Goal: Transaction & Acquisition: Purchase product/service

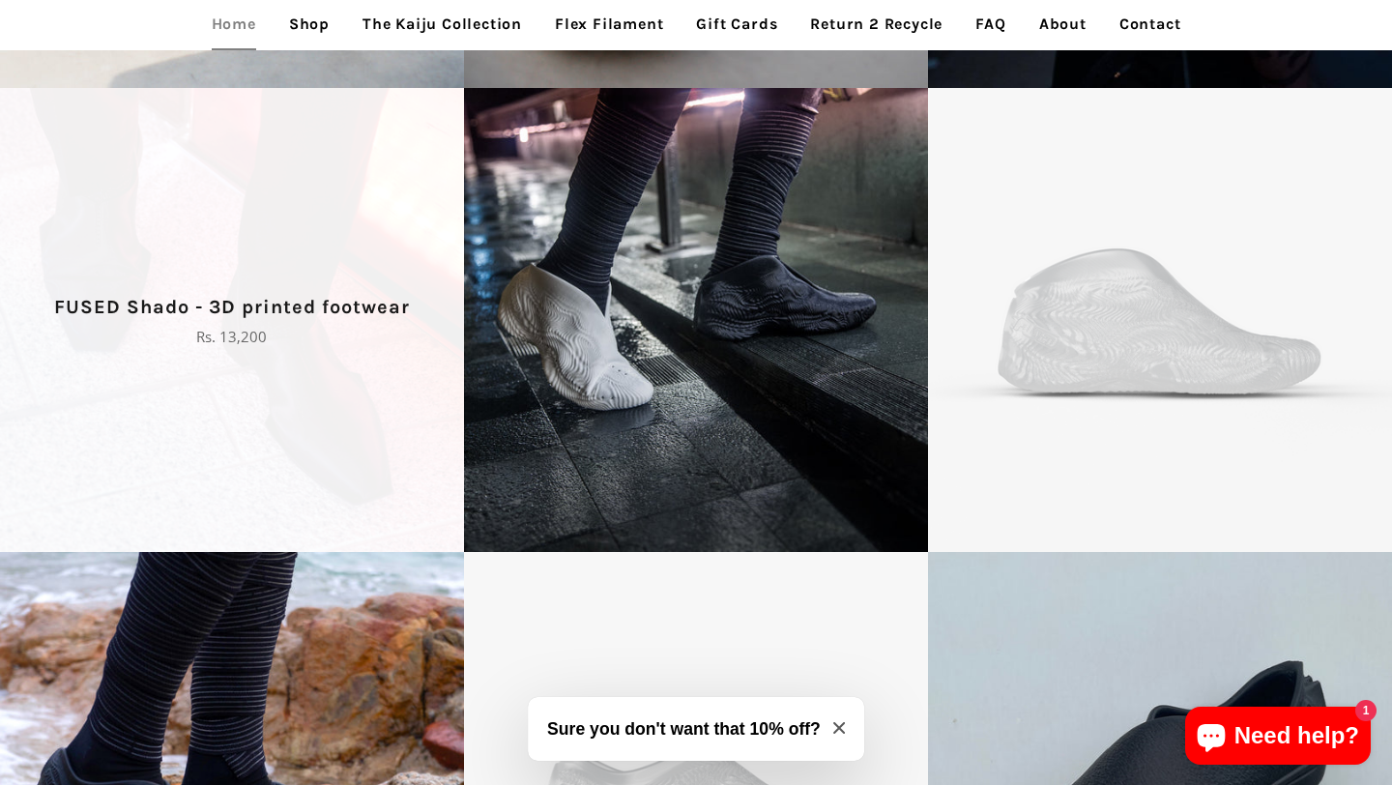
scroll to position [3305, 0]
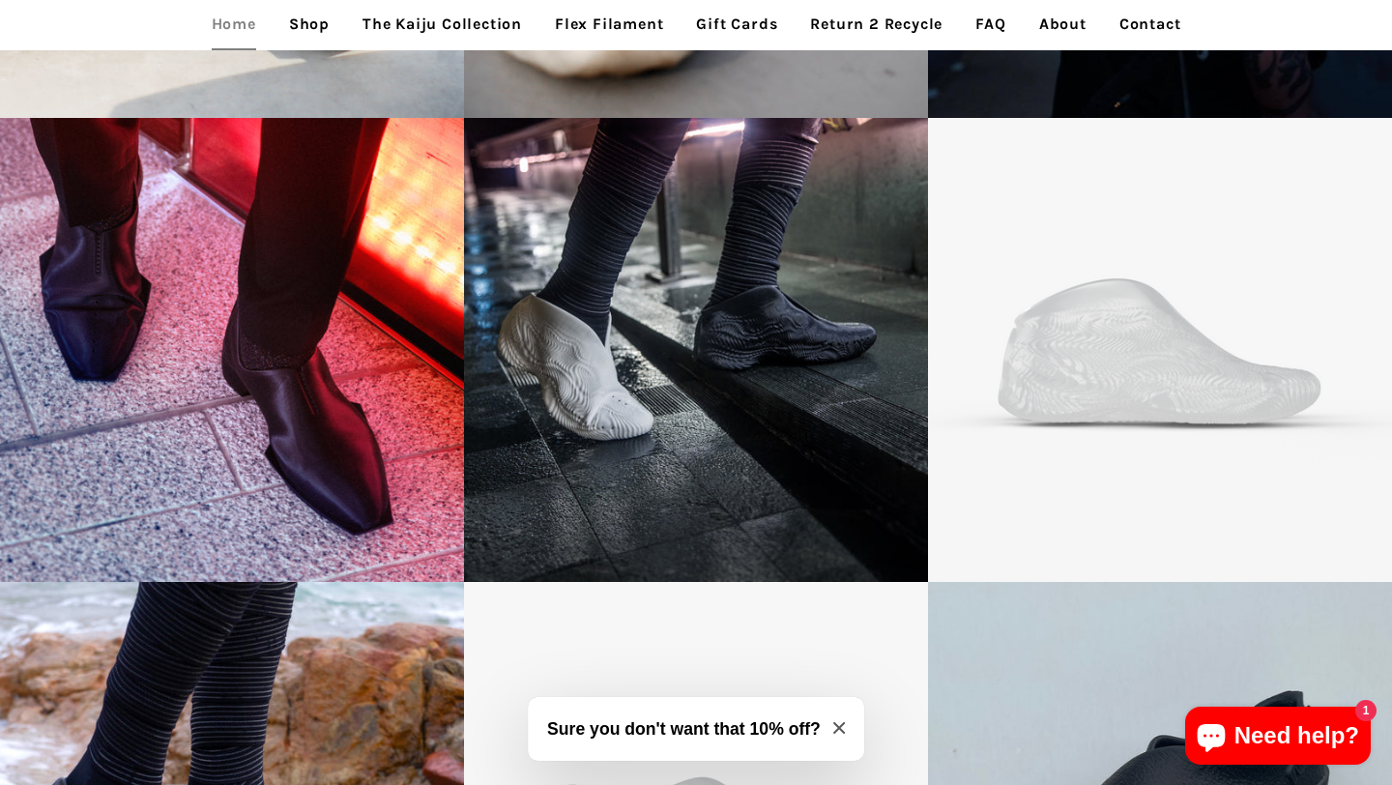
click at [306, 20] on link "Shop" at bounding box center [310, 24] width 70 height 48
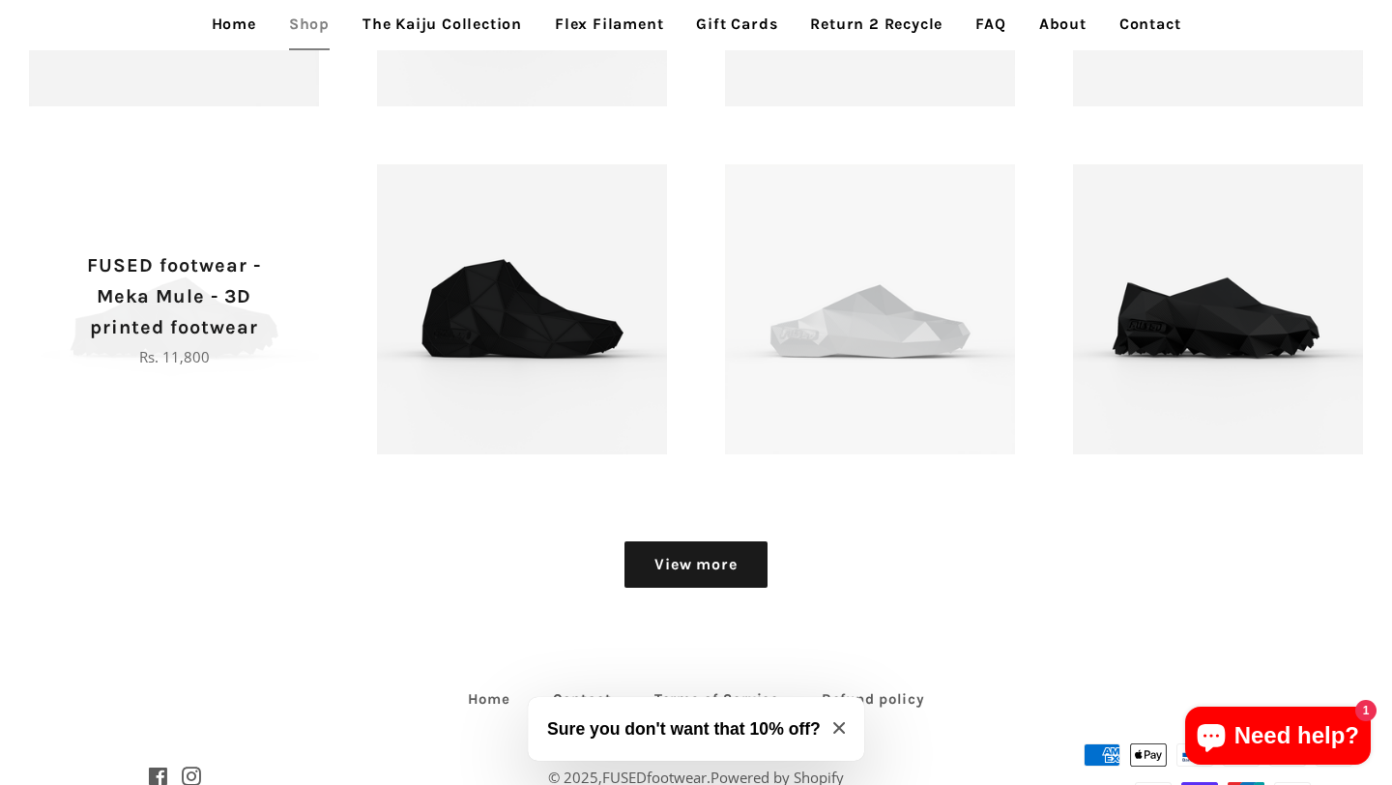
scroll to position [2310, 0]
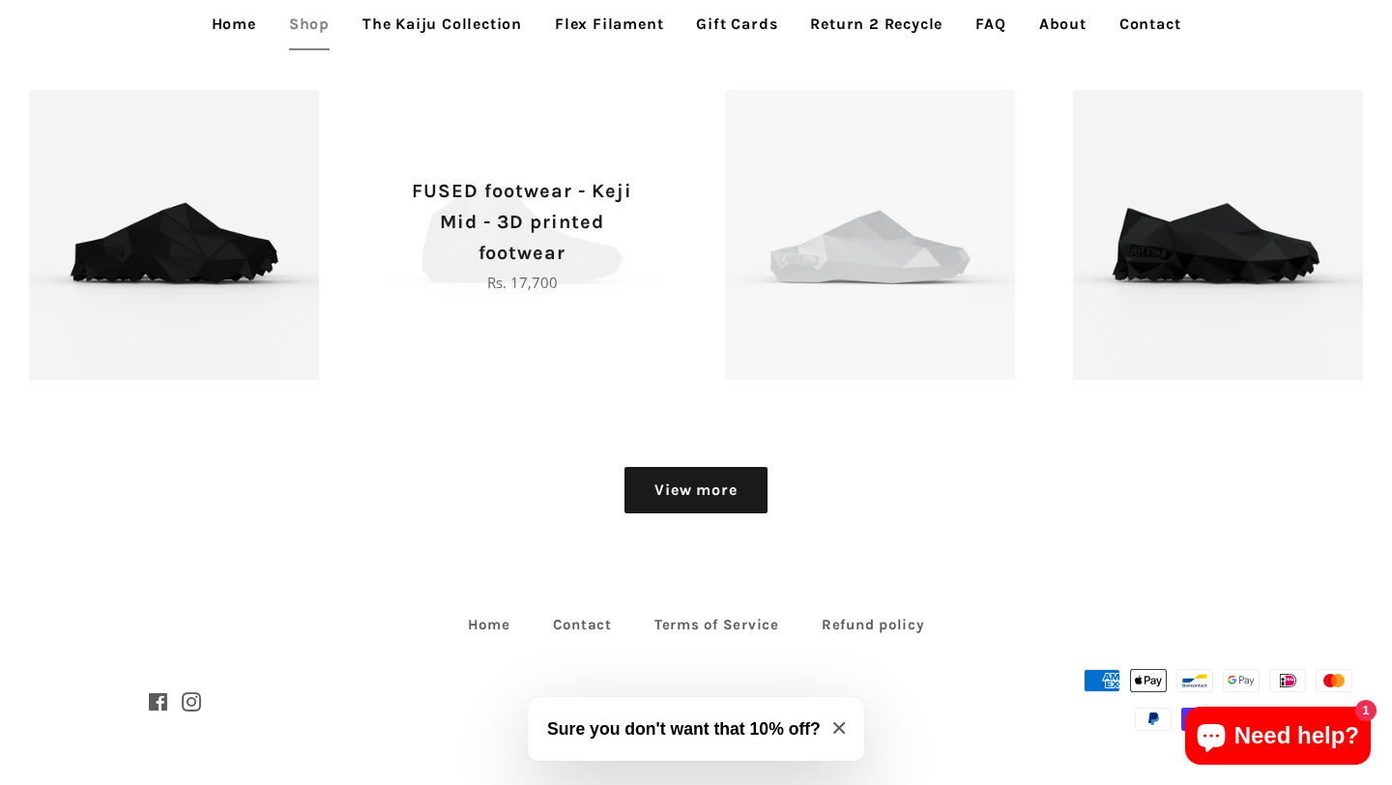
click at [489, 289] on p "Regular price Rs. 17,700" at bounding box center [522, 282] width 222 height 23
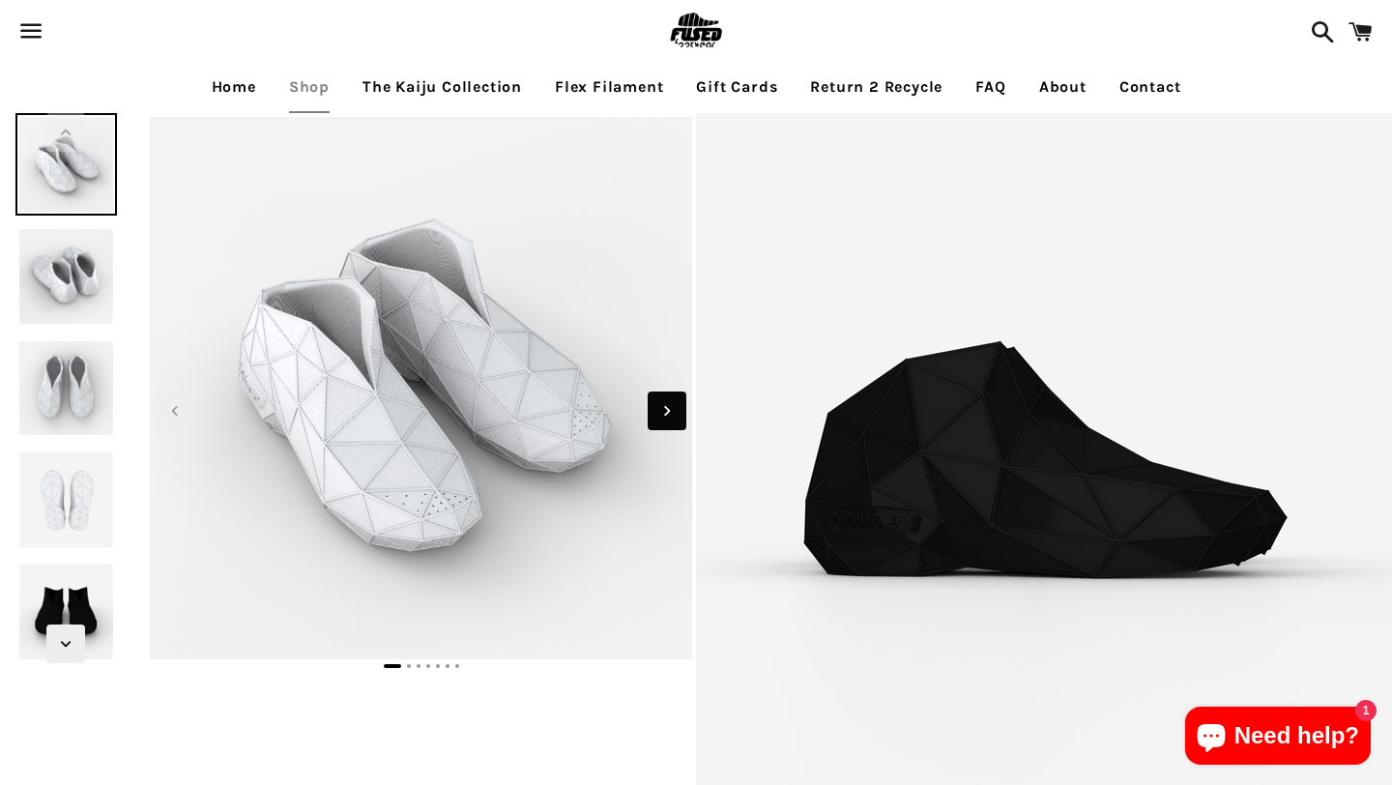
click at [665, 418] on icon "Next slide" at bounding box center [666, 410] width 21 height 21
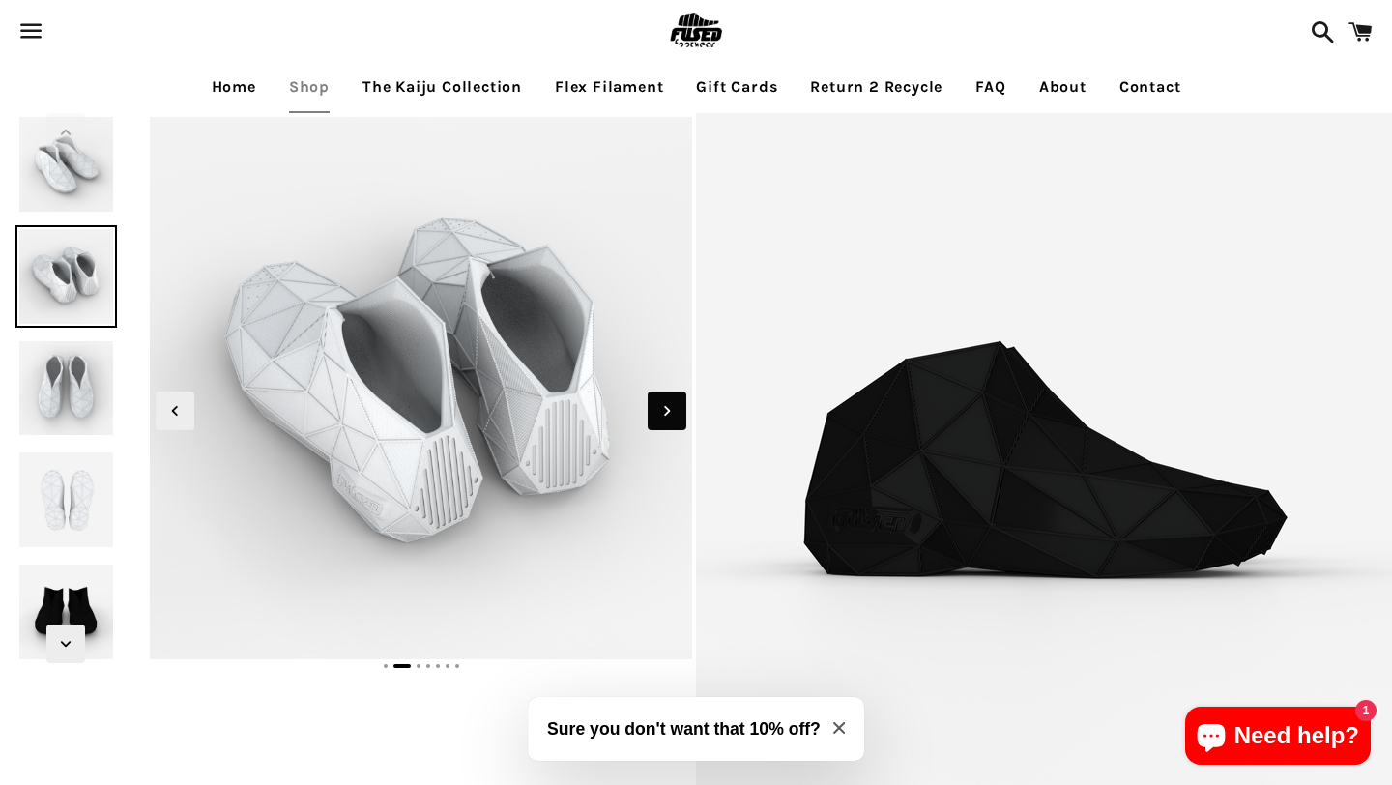
click at [665, 418] on icon "Next slide" at bounding box center [666, 410] width 21 height 21
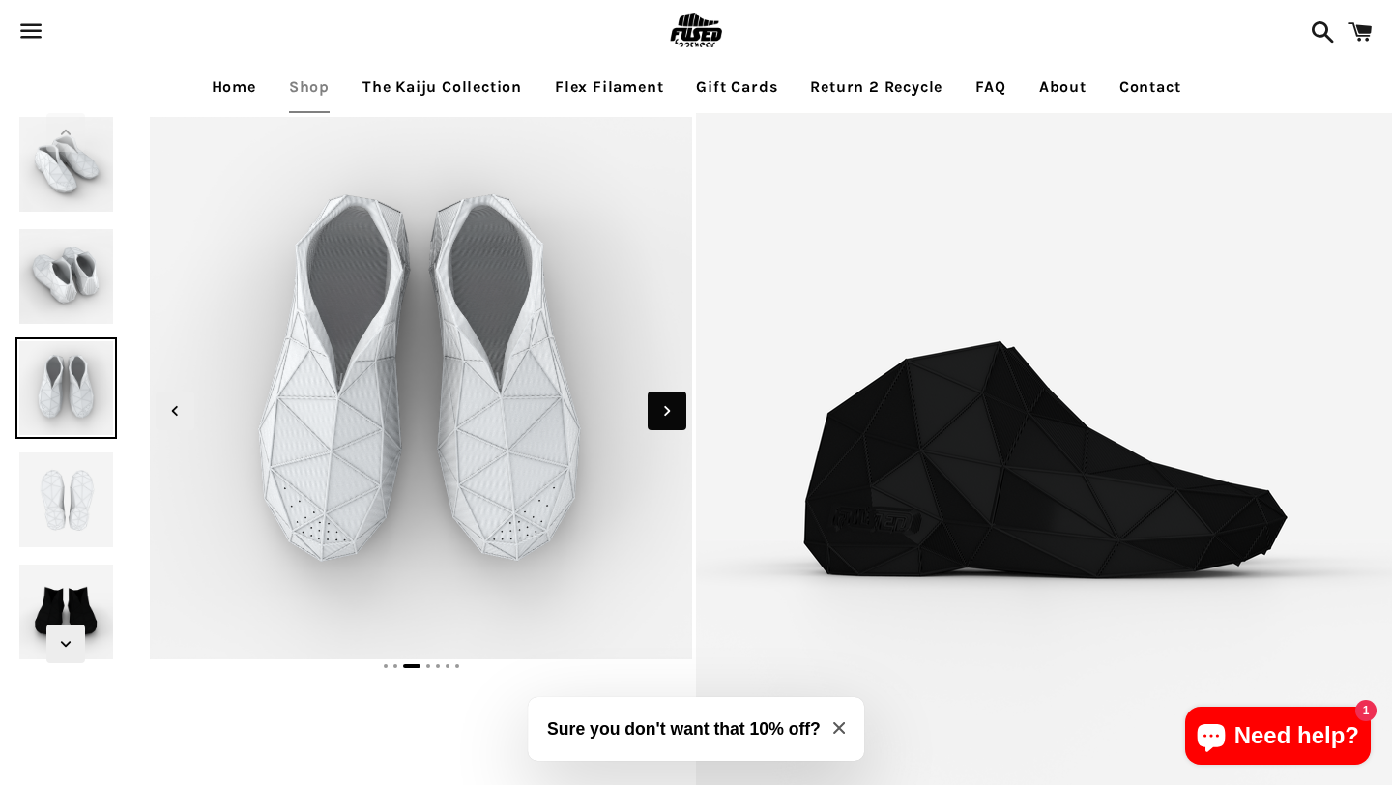
click at [665, 418] on icon "Next slide" at bounding box center [666, 410] width 21 height 21
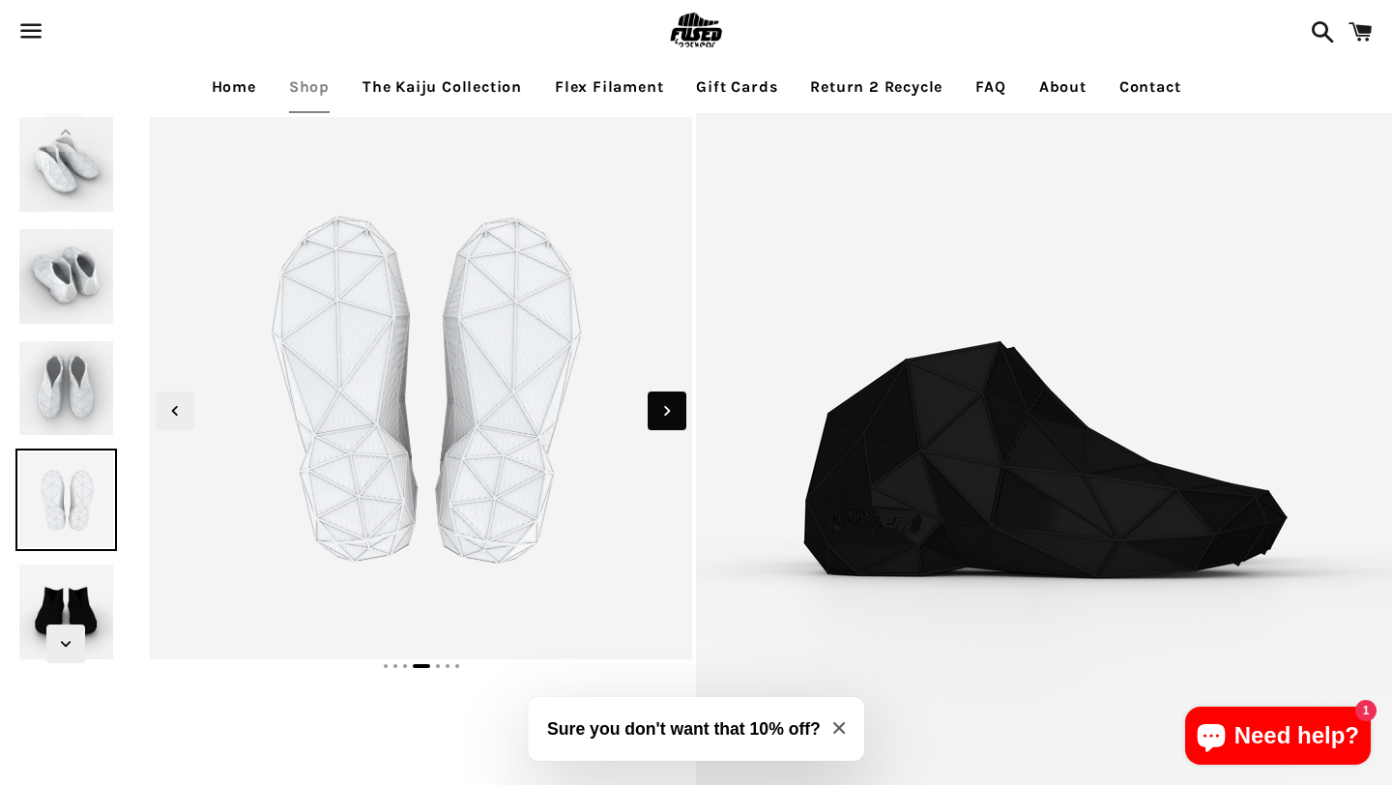
click at [665, 418] on icon "Next slide" at bounding box center [666, 410] width 21 height 21
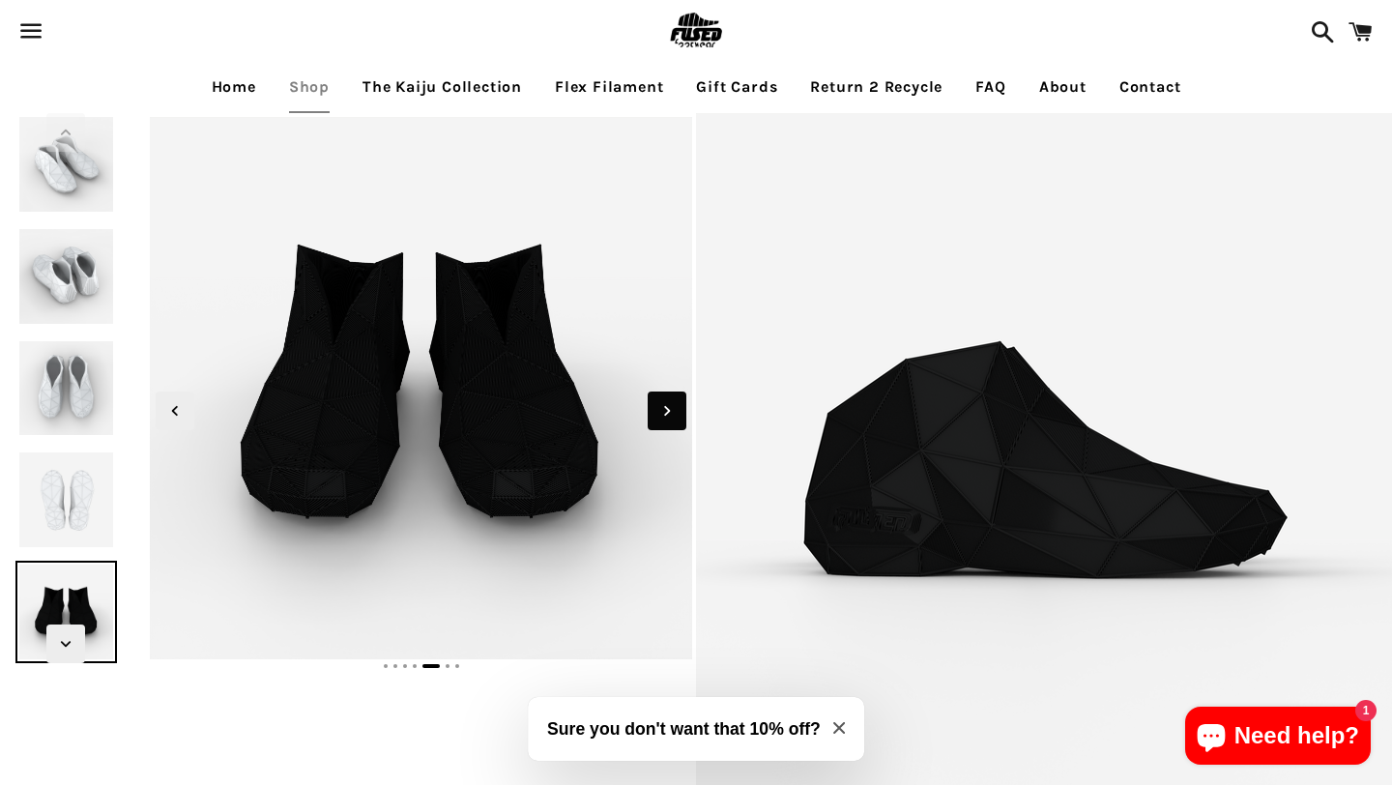
click at [665, 418] on icon "Next slide" at bounding box center [666, 410] width 21 height 21
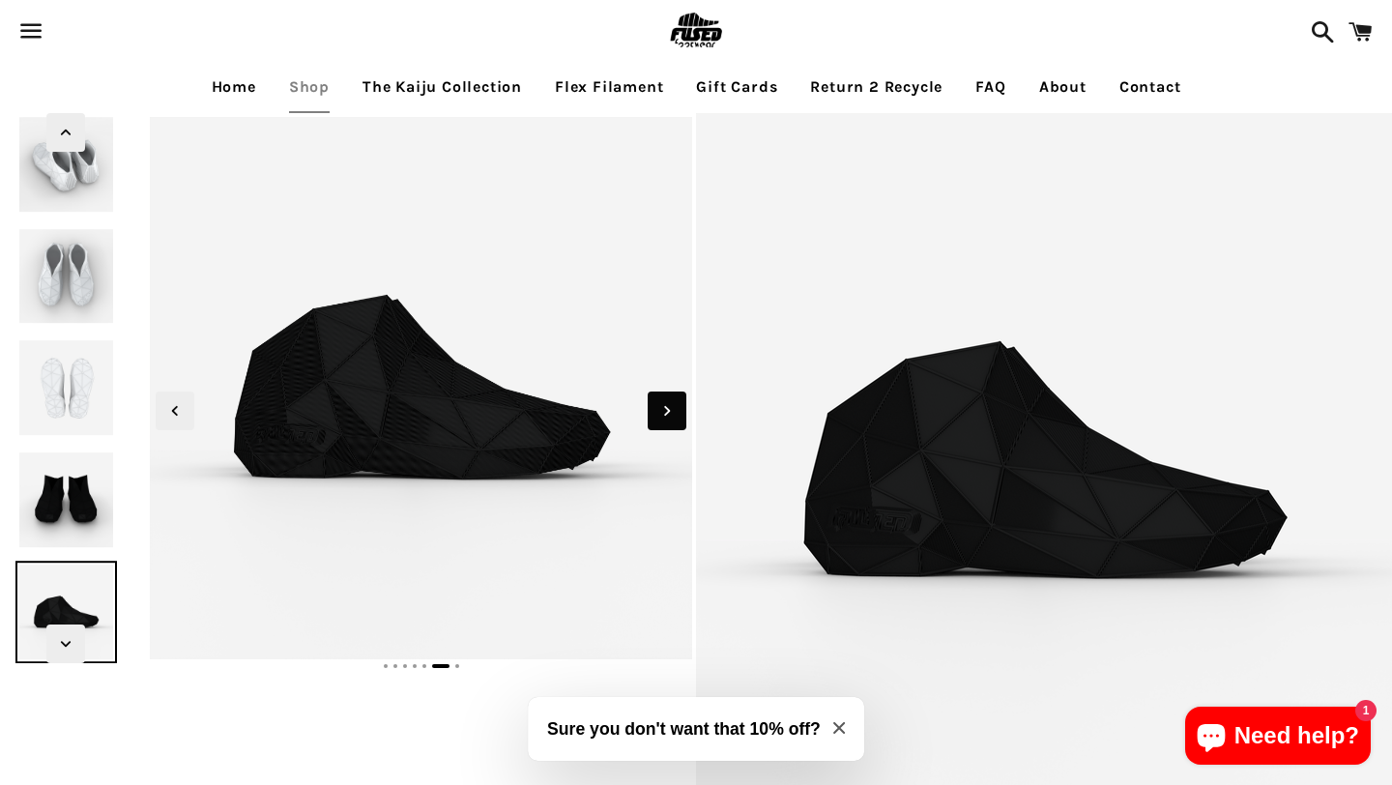
click at [665, 418] on icon "Next slide" at bounding box center [666, 410] width 21 height 21
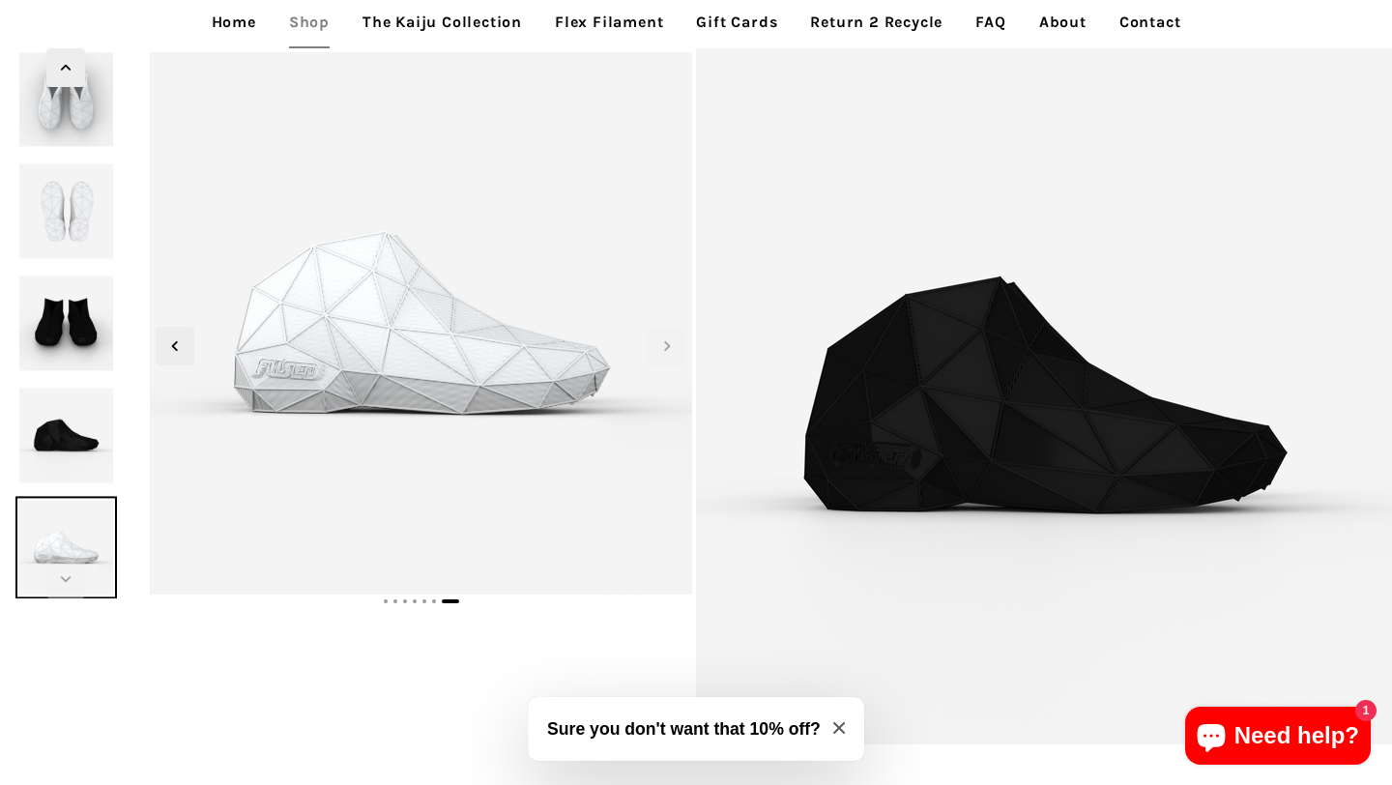
scroll to position [115, 0]
